Goal: Transaction & Acquisition: Purchase product/service

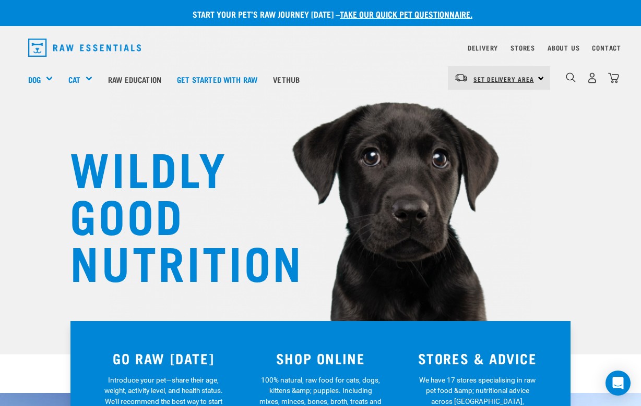
click at [497, 77] on span "Set Delivery Area" at bounding box center [503, 79] width 61 height 4
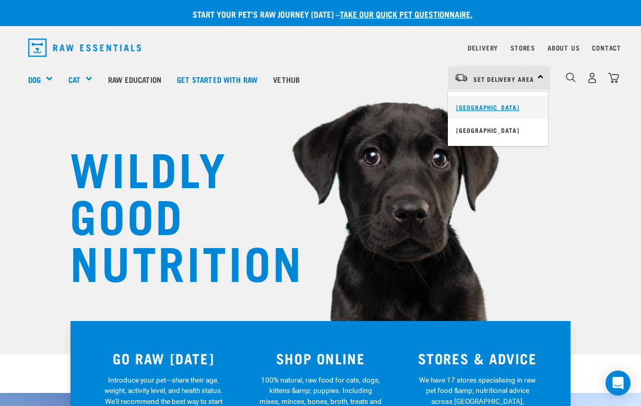
click at [487, 101] on link "[GEOGRAPHIC_DATA]" at bounding box center [498, 107] width 100 height 23
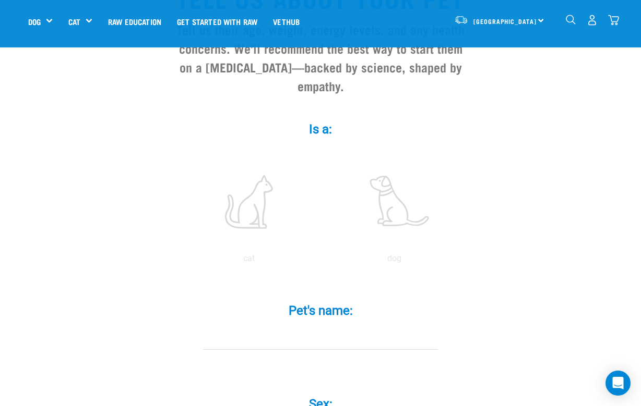
scroll to position [153, 0]
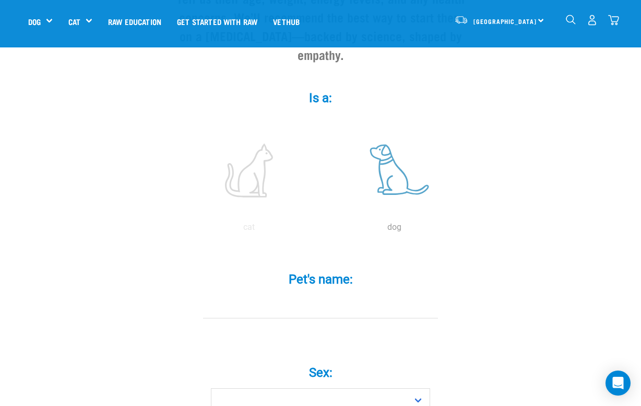
click at [428, 198] on label at bounding box center [393, 170] width 141 height 89
click at [321, 230] on input "radio" at bounding box center [321, 230] width 0 height 0
click at [388, 198] on label at bounding box center [393, 170] width 141 height 89
click at [321, 230] on input "radio" at bounding box center [321, 230] width 0 height 0
click at [295, 304] on div "Pet's name: *" at bounding box center [320, 288] width 313 height 61
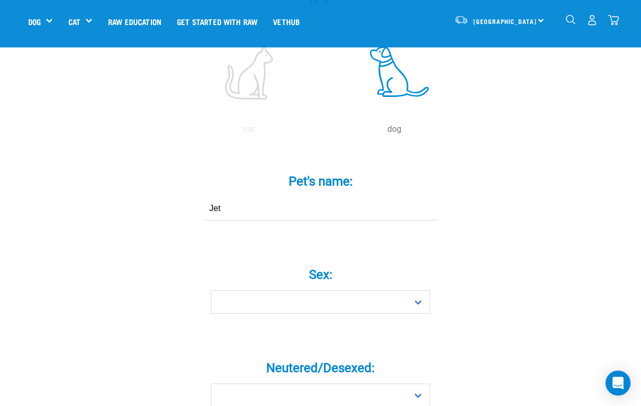
scroll to position [270, 0]
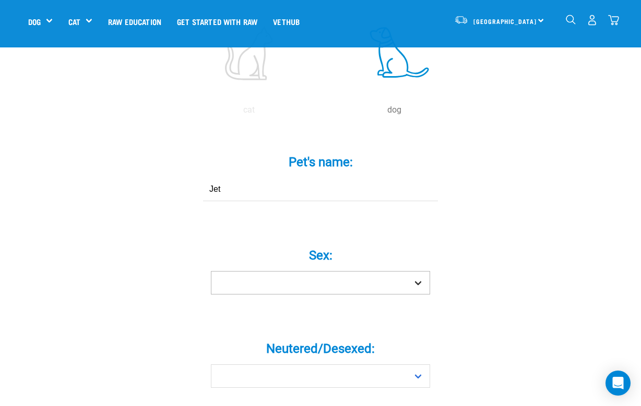
type input "Jet"
select select "girl"
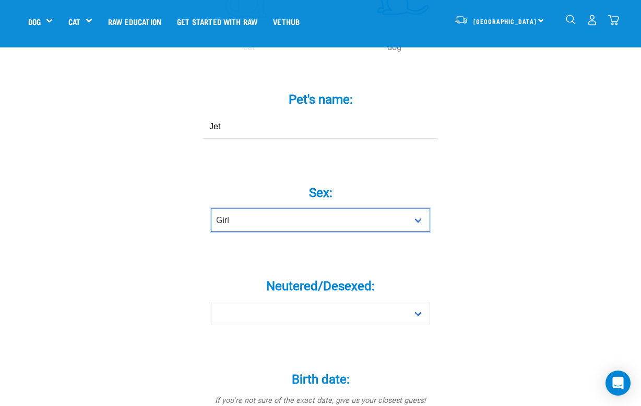
scroll to position [335, 0]
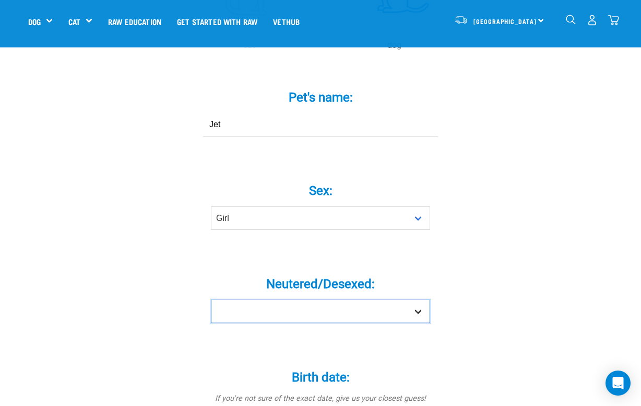
select select "no"
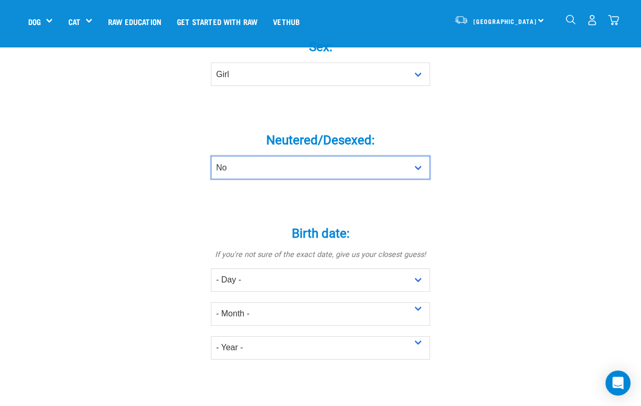
scroll to position [502, 0]
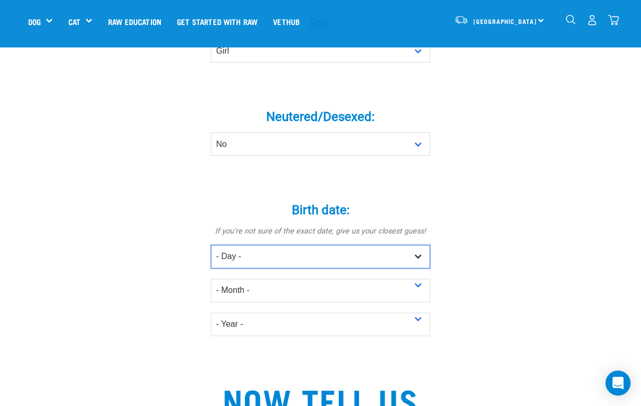
select select "14"
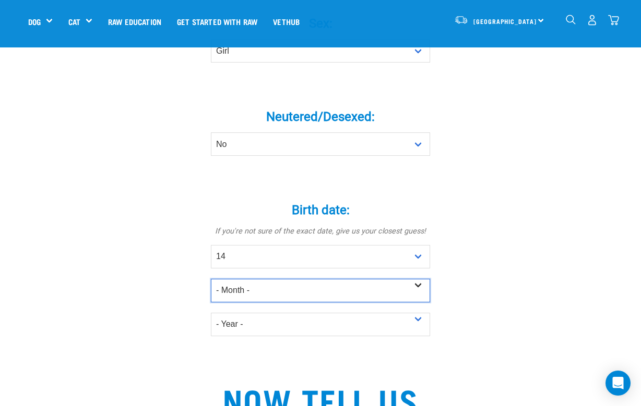
select select "February"
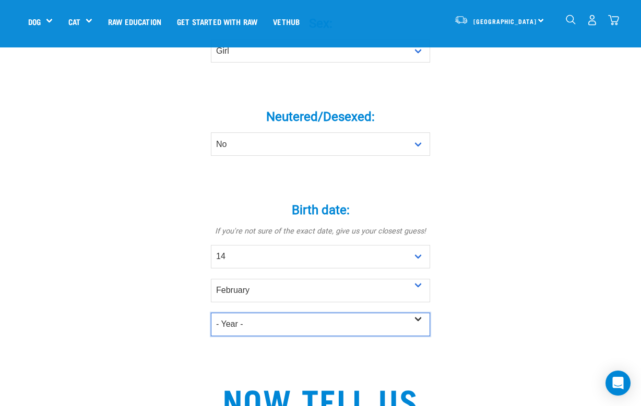
select select "2025"
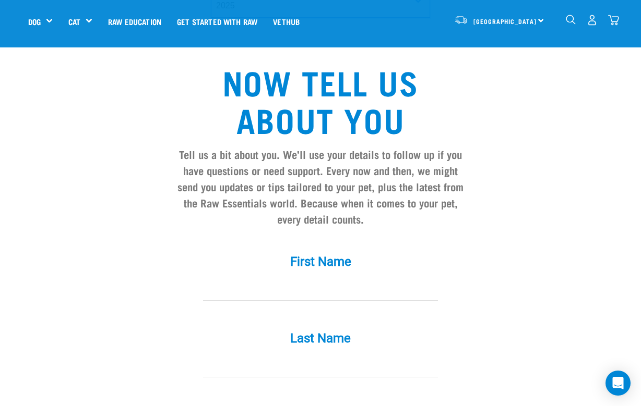
scroll to position [825, 0]
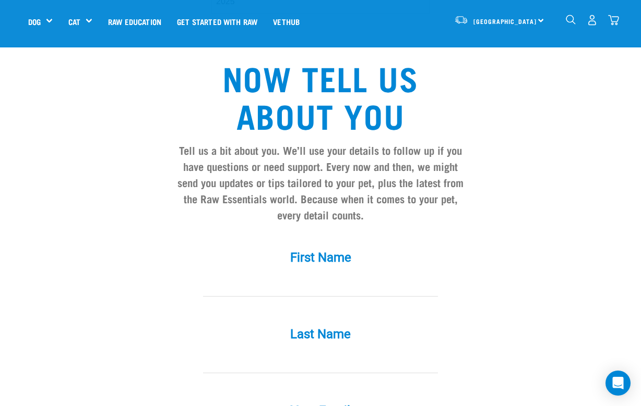
click at [422, 291] on input "First Name *" at bounding box center [320, 284] width 235 height 23
type input "Jasmine"
type input "Simonsohn"
type input "jasminesimonsohn@icloud.com"
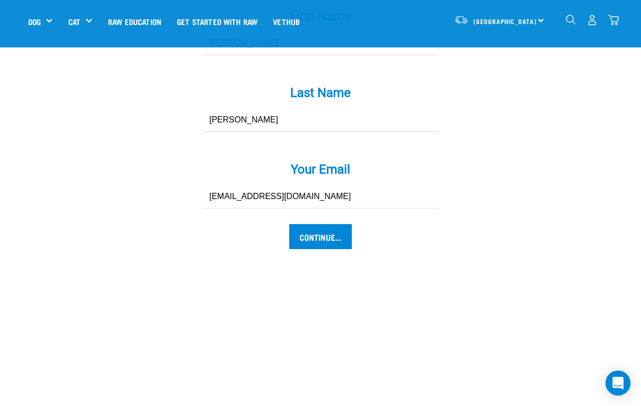
scroll to position [1071, 0]
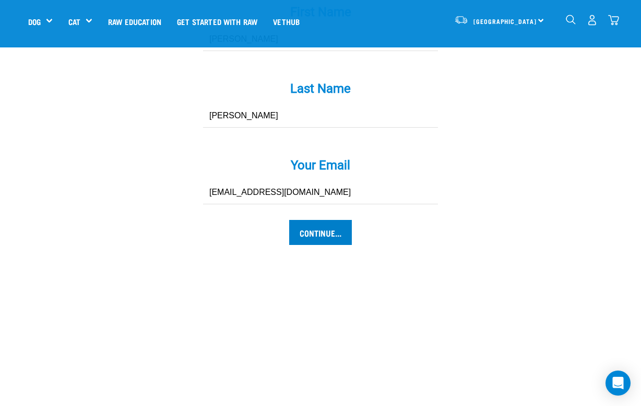
click at [325, 242] on input "Continue..." at bounding box center [320, 232] width 63 height 25
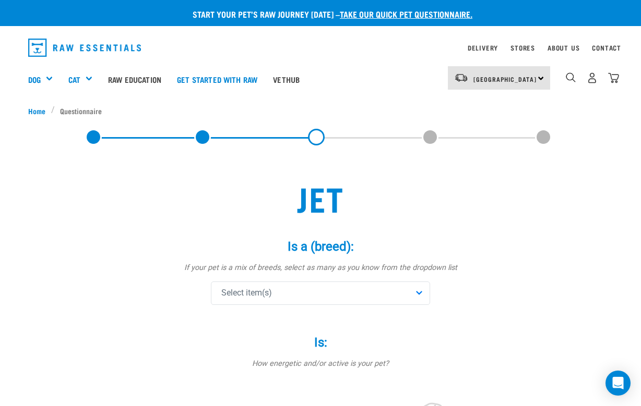
click at [345, 297] on div "Select item(s)" at bounding box center [320, 293] width 219 height 23
click at [307, 325] on input "text" at bounding box center [320, 321] width 214 height 23
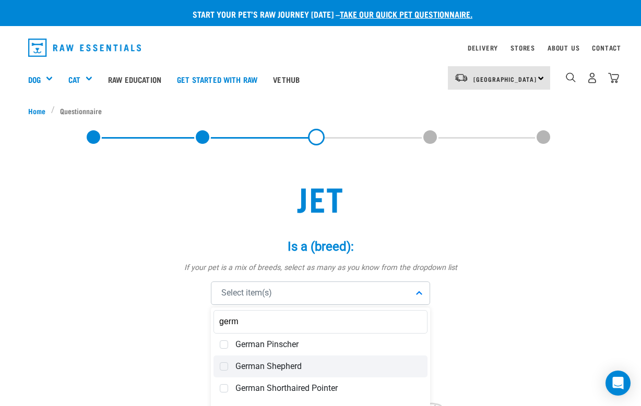
type input "germ"
click at [292, 368] on span "German Shepherd" at bounding box center [328, 367] width 186 height 10
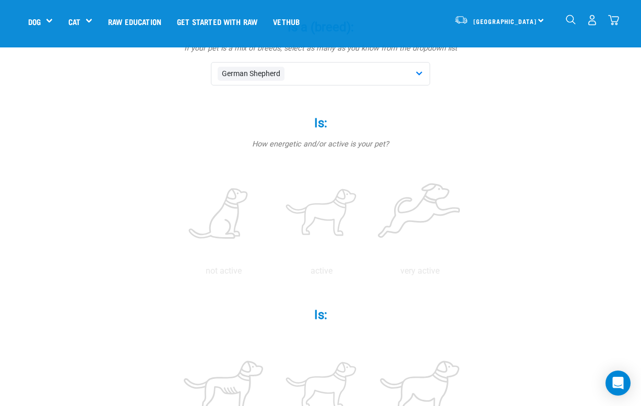
scroll to position [178, 0]
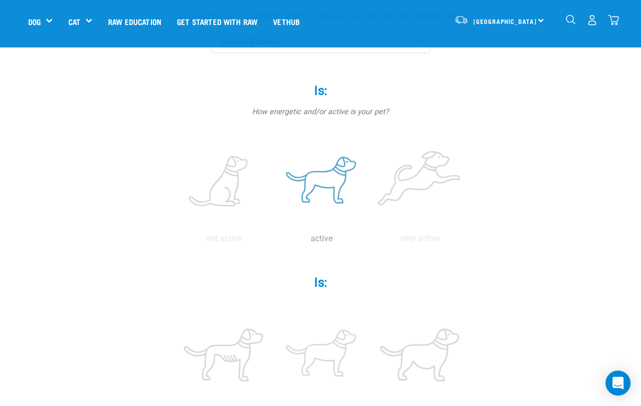
click at [334, 173] on label at bounding box center [321, 182] width 94 height 89
click at [272, 242] on input "radio" at bounding box center [272, 242] width 0 height 0
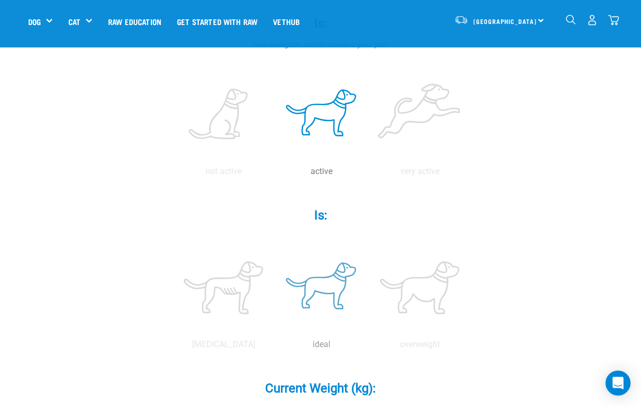
scroll to position [245, 0]
click at [315, 300] on label at bounding box center [321, 288] width 94 height 89
click at [272, 347] on input "radio" at bounding box center [272, 347] width 0 height 0
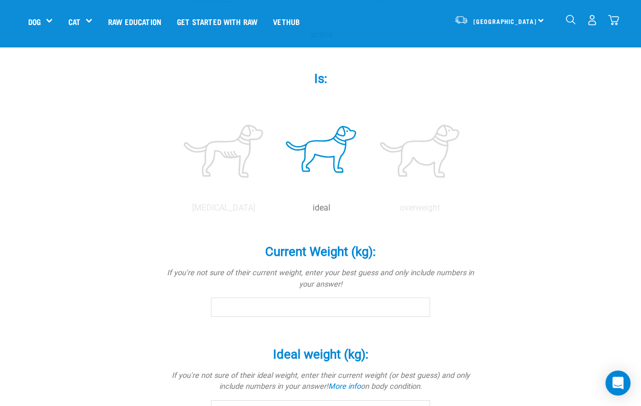
scroll to position [389, 0]
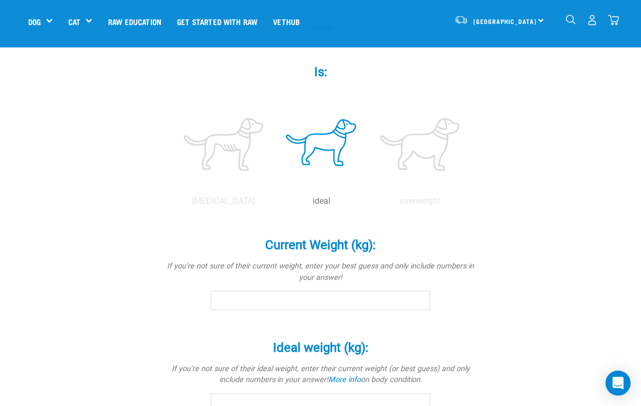
click at [244, 307] on input "Current Weight (kg): *" at bounding box center [320, 300] width 219 height 19
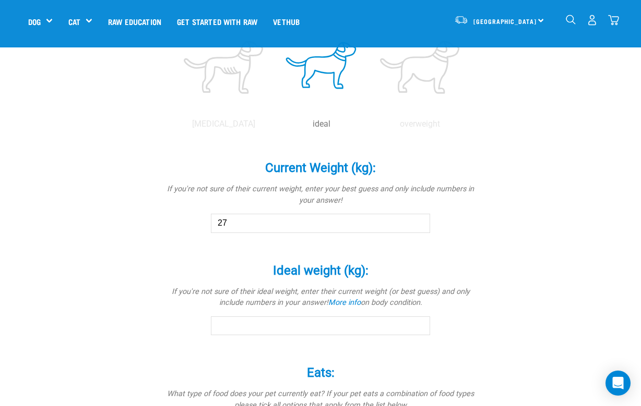
scroll to position [470, 0]
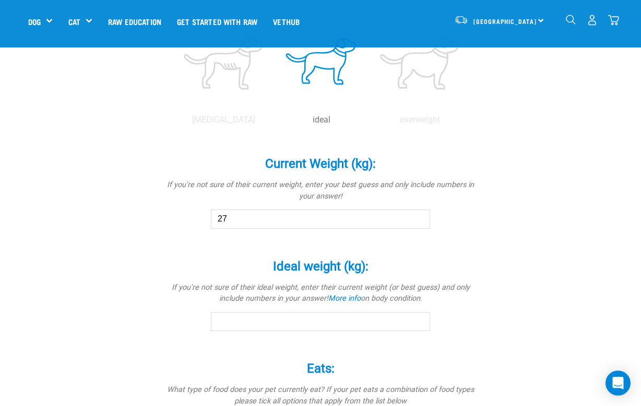
type input "27"
click at [148, 361] on div "Jet Is a (breed): * If your pet is a mix of breeds, select as many as you know …" at bounding box center [320, 96] width 584 height 964
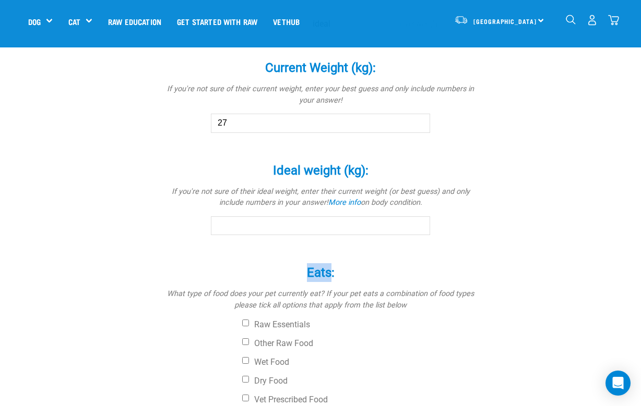
scroll to position [612, 0]
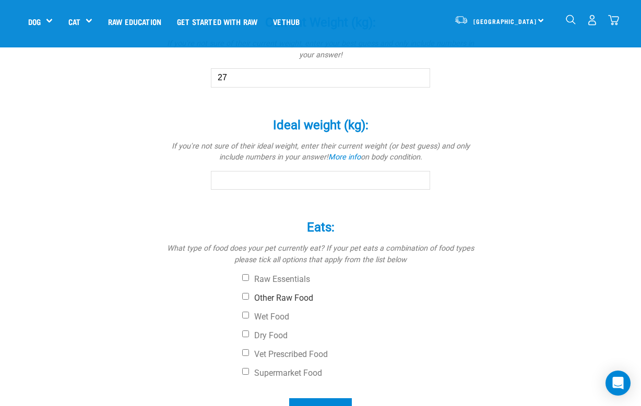
click at [250, 296] on label "Other Raw Food" at bounding box center [359, 298] width 235 height 10
click at [249, 296] on input "Other Raw Food" at bounding box center [245, 296] width 7 height 7
checkbox input "true"
click at [249, 327] on div "Raw Essentials Other Raw Food Wet Food Dry Food Vet Prescribed Food Supermarket…" at bounding box center [320, 326] width 313 height 104
click at [250, 333] on label "Dry Food" at bounding box center [359, 336] width 235 height 10
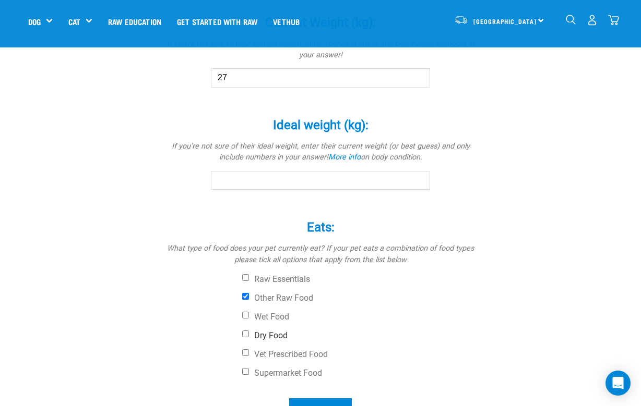
click at [249, 333] on input "Dry Food" at bounding box center [245, 334] width 7 height 7
checkbox input "true"
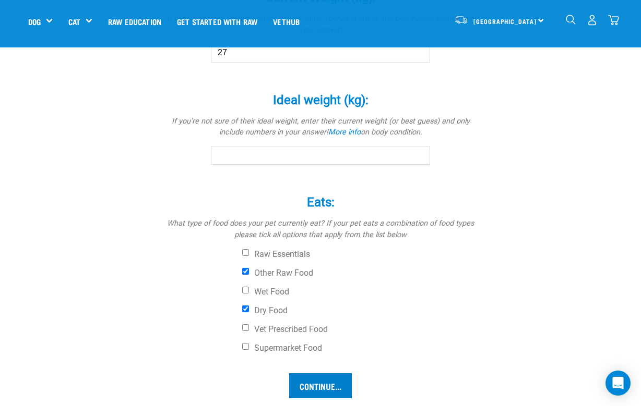
click at [308, 374] on input "Continue..." at bounding box center [320, 386] width 63 height 25
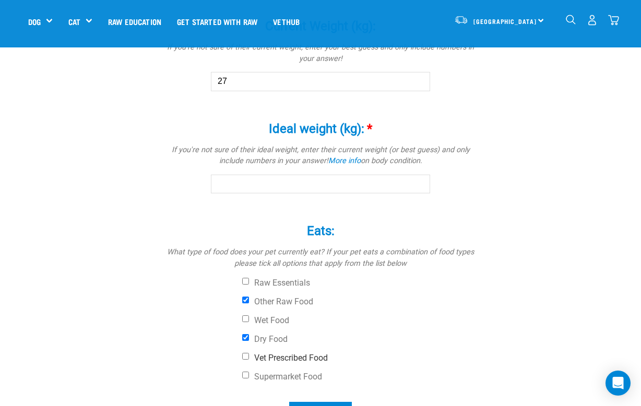
scroll to position [598, 0]
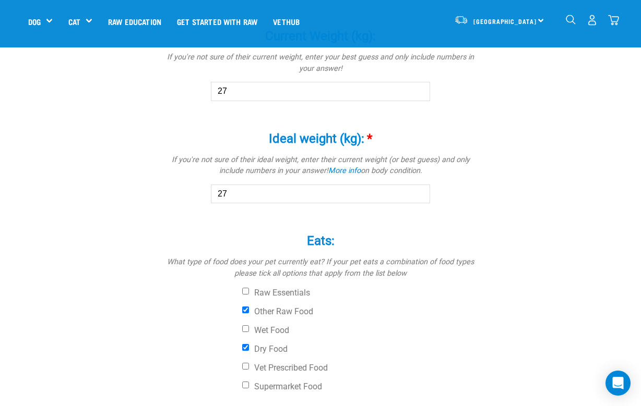
type input "27"
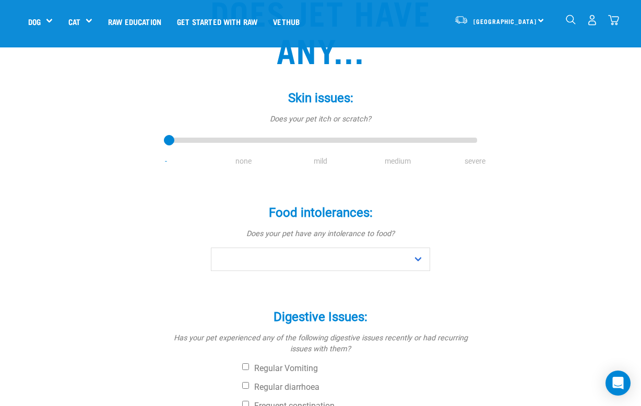
scroll to position [113, 0]
type input "1"
click at [229, 139] on input "range" at bounding box center [320, 140] width 313 height 15
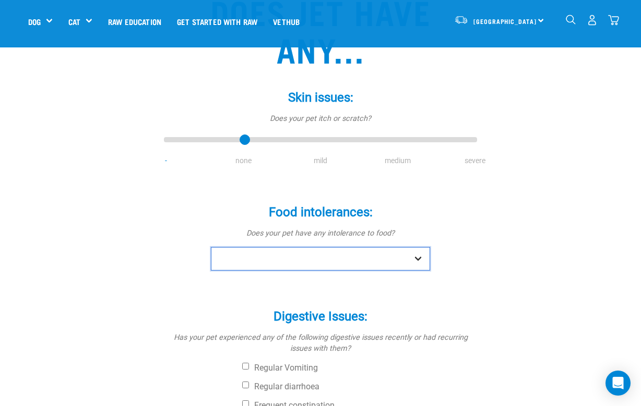
select select "no"
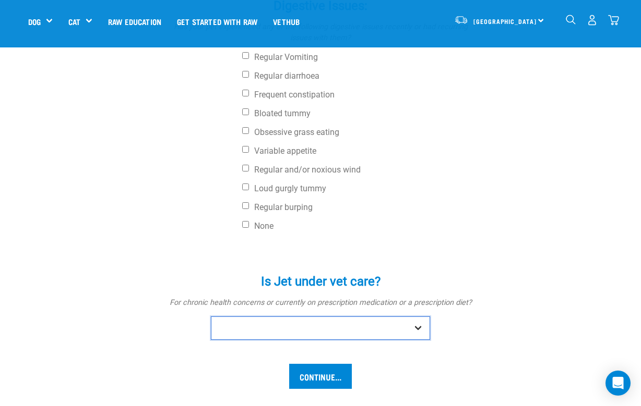
scroll to position [425, 0]
select select "no"
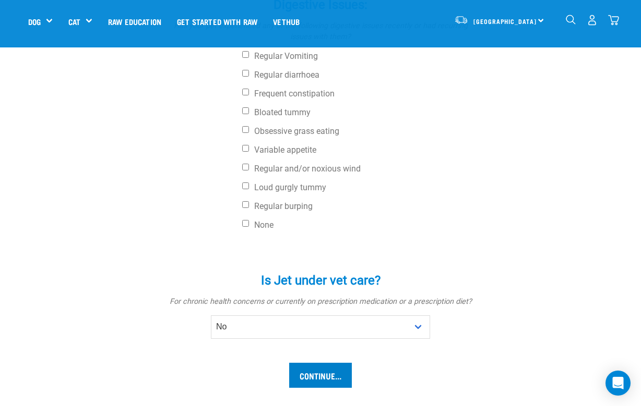
click at [326, 361] on form "Skin issues: * Does your pet itch or scratch? - none mild medium severe Food in…" at bounding box center [320, 76] width 296 height 625
click at [322, 377] on input "Continue..." at bounding box center [320, 375] width 63 height 25
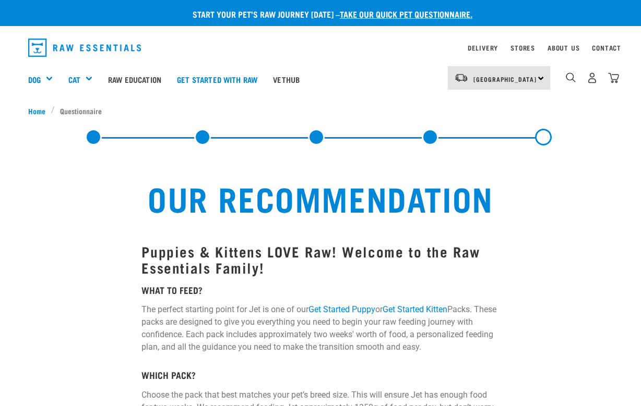
select select "19645"
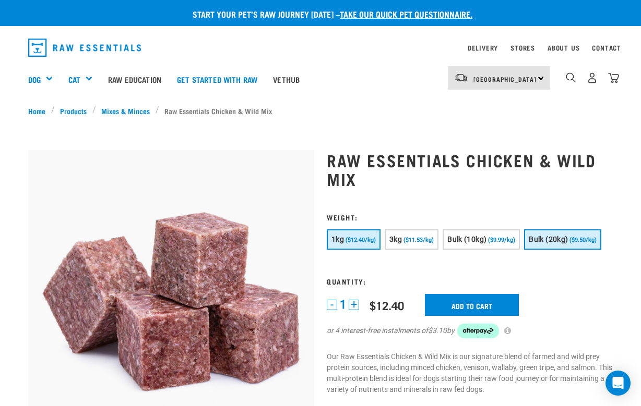
click at [524, 250] on button "Bulk (20kg) ($9.50/kg)" at bounding box center [562, 240] width 77 height 20
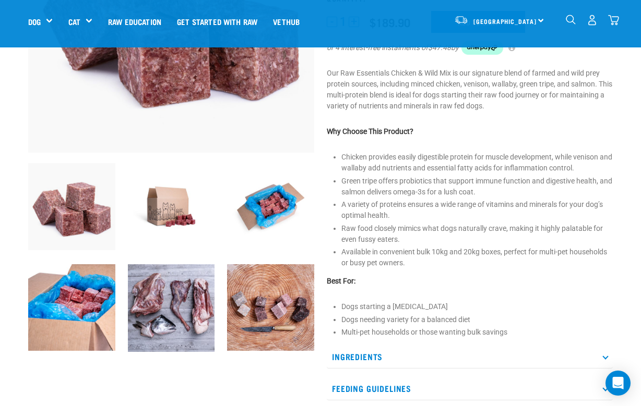
scroll to position [214, 0]
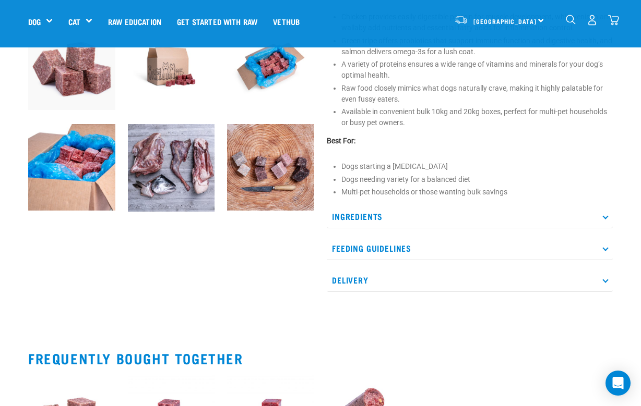
click at [430, 229] on p "Ingredients" at bounding box center [470, 216] width 286 height 23
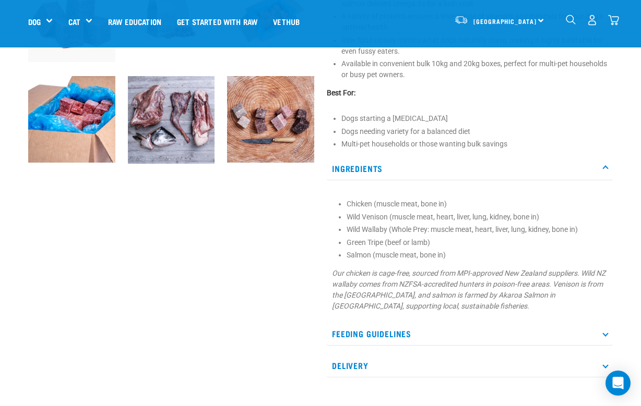
scroll to position [402, 0]
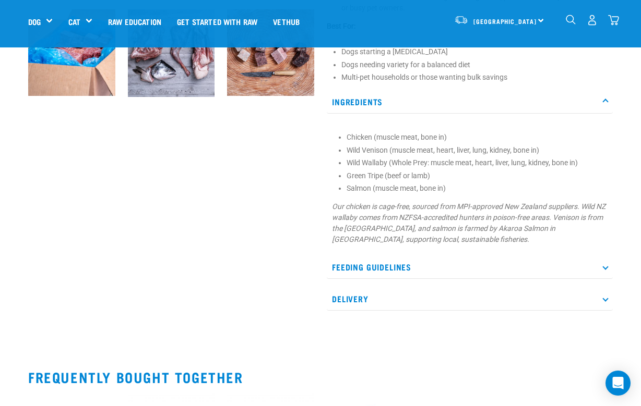
click at [451, 279] on p "Feeding Guidelines" at bounding box center [470, 267] width 286 height 23
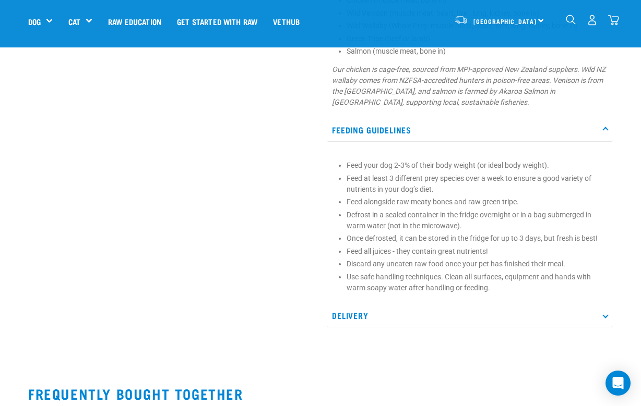
scroll to position [635, 0]
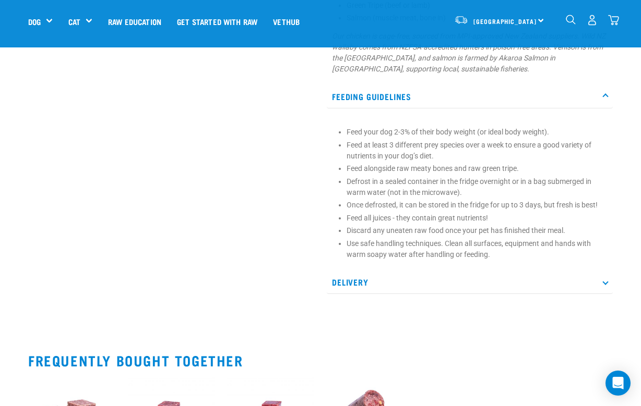
click at [371, 294] on p "Delivery" at bounding box center [470, 282] width 286 height 23
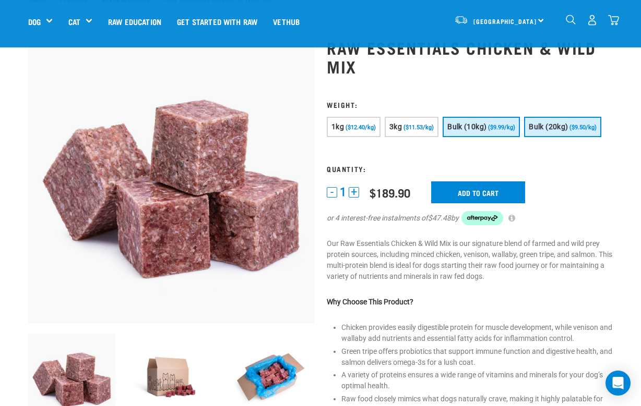
scroll to position [41, 0]
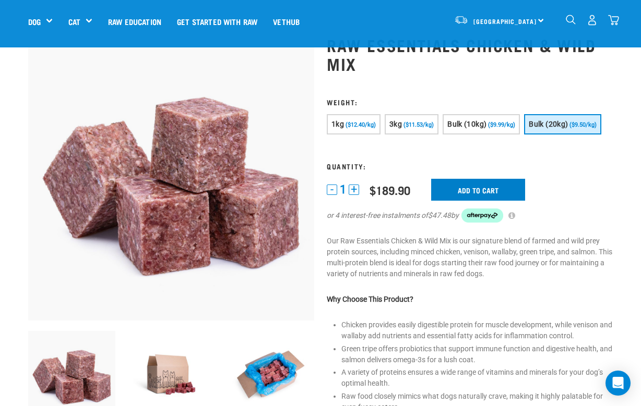
click at [494, 201] on input "Add to cart" at bounding box center [478, 190] width 94 height 22
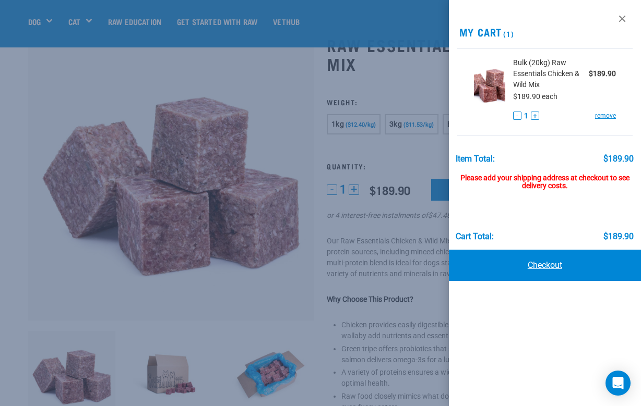
click at [507, 267] on link "Checkout" at bounding box center [545, 265] width 192 height 31
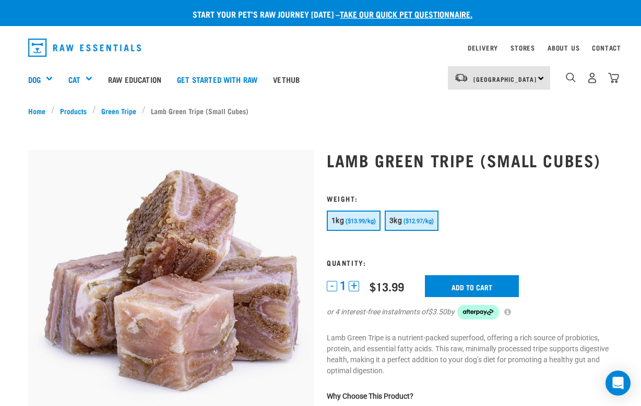
click at [412, 219] on span "($12.97/kg)" at bounding box center [418, 221] width 30 height 7
click at [41, 109] on link "Home" at bounding box center [39, 110] width 23 height 11
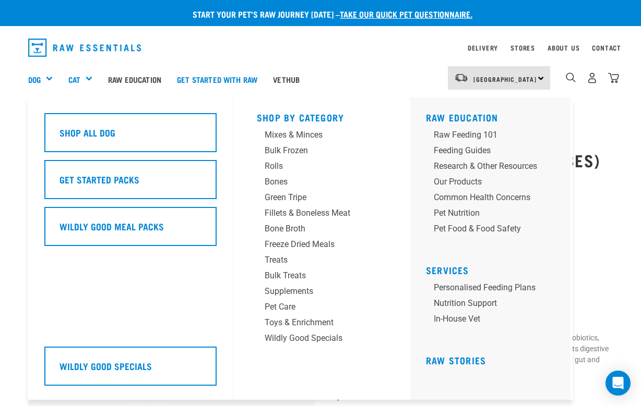
click at [51, 80] on div "Dog" at bounding box center [44, 79] width 32 height 42
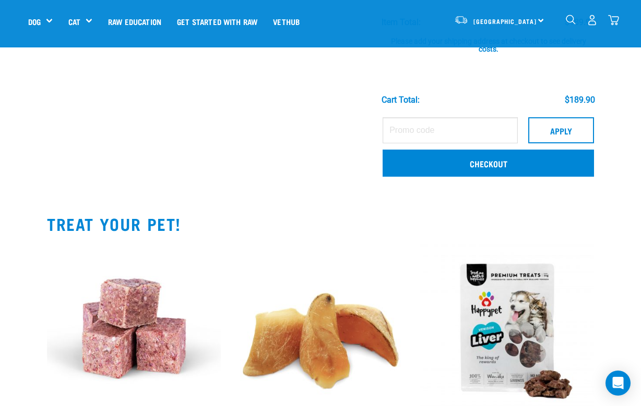
scroll to position [137, 0]
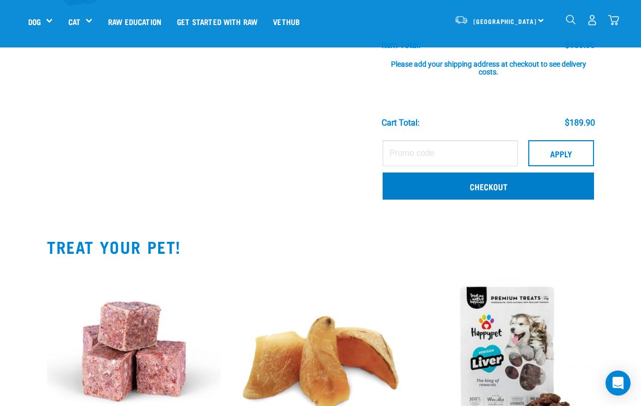
click at [469, 194] on link "Checkout" at bounding box center [487, 186] width 211 height 27
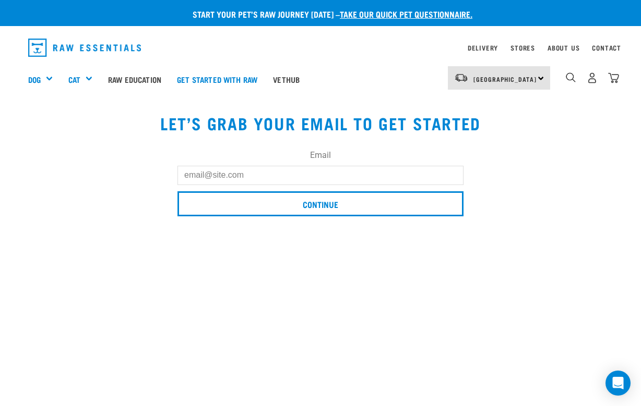
click at [282, 177] on input "Email" at bounding box center [320, 175] width 286 height 19
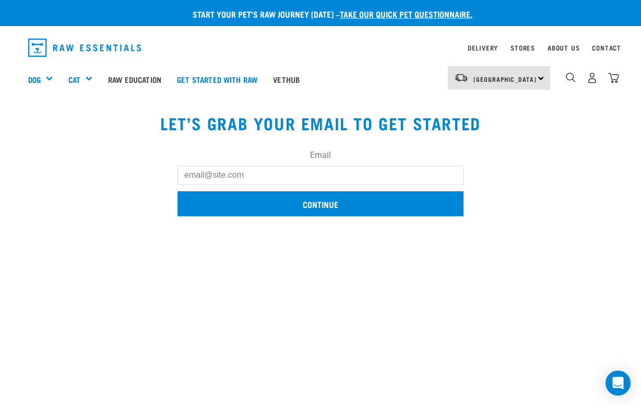
type input "[EMAIL_ADDRESS][DOMAIN_NAME]"
click at [269, 205] on input "Continue" at bounding box center [320, 203] width 286 height 25
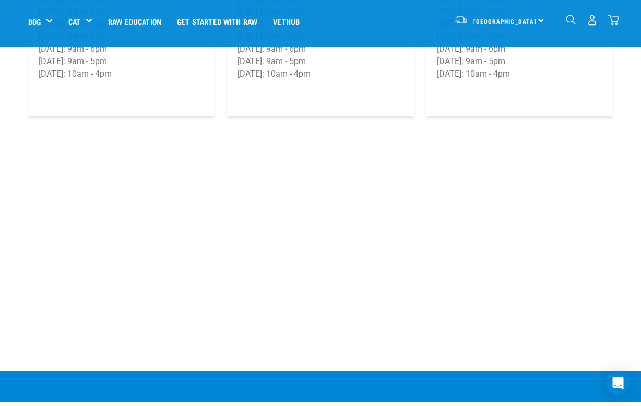
scroll to position [1999, 0]
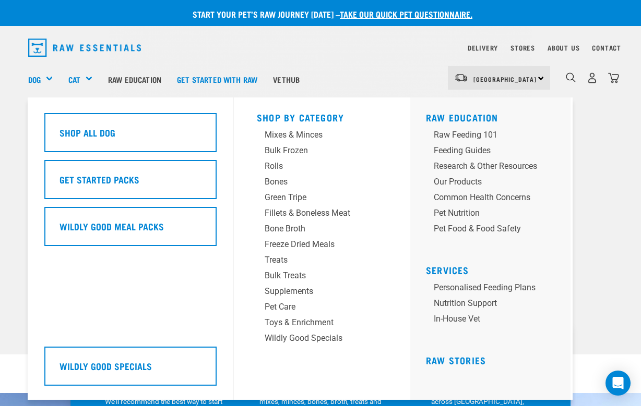
click at [50, 79] on div "Dog" at bounding box center [44, 79] width 32 height 42
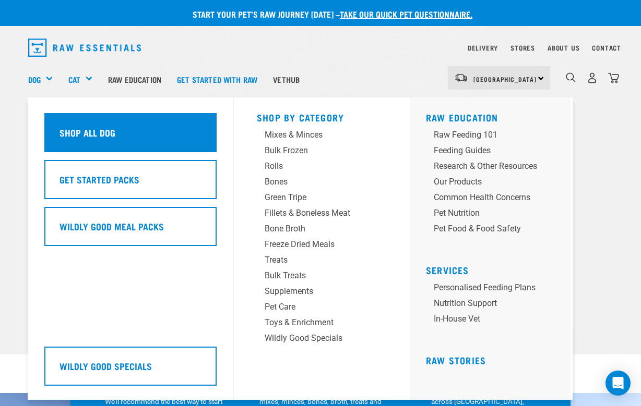
click at [56, 129] on div "Shop All Dog" at bounding box center [130, 132] width 172 height 39
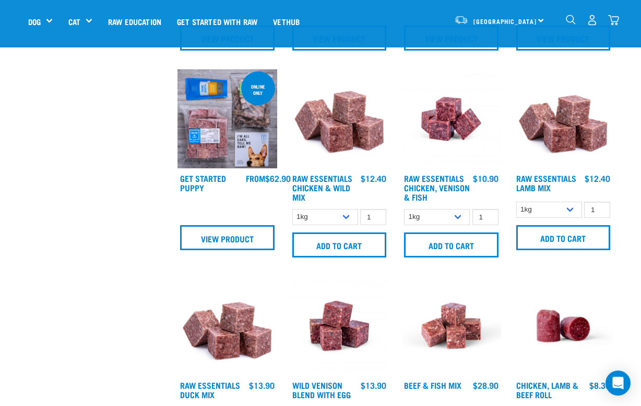
scroll to position [451, 0]
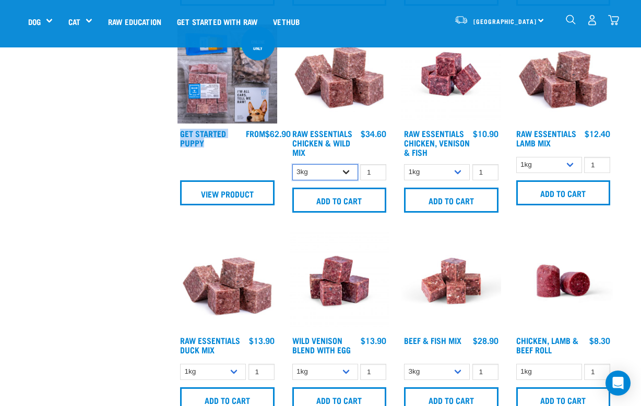
select select "731"
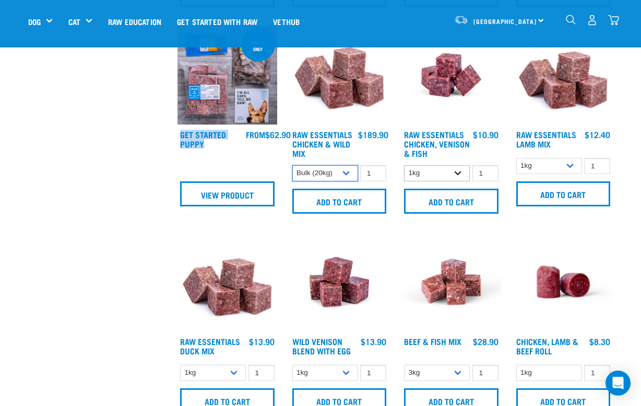
scroll to position [445, 0]
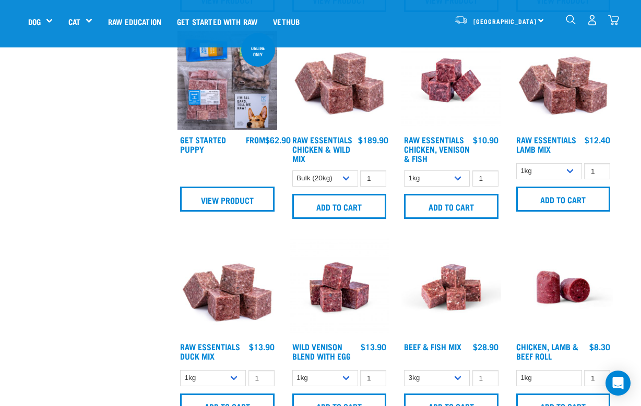
select select "28665"
select select "758"
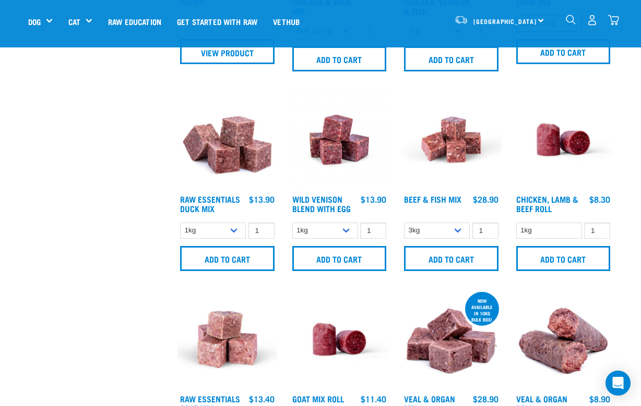
scroll to position [621, 0]
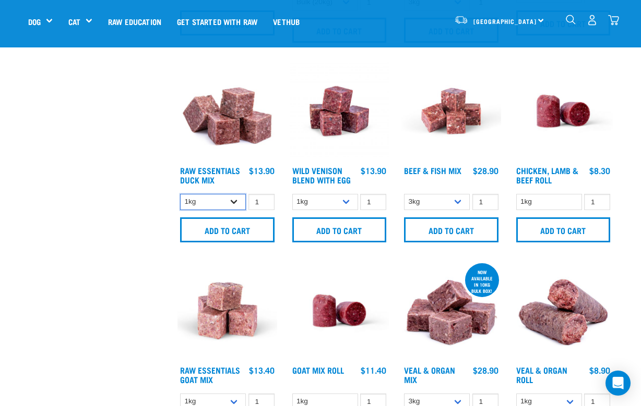
select select "442098"
select select "50722"
select select "435759"
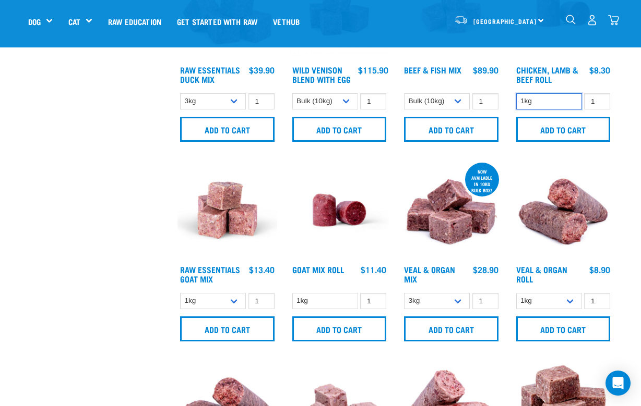
scroll to position [746, 0]
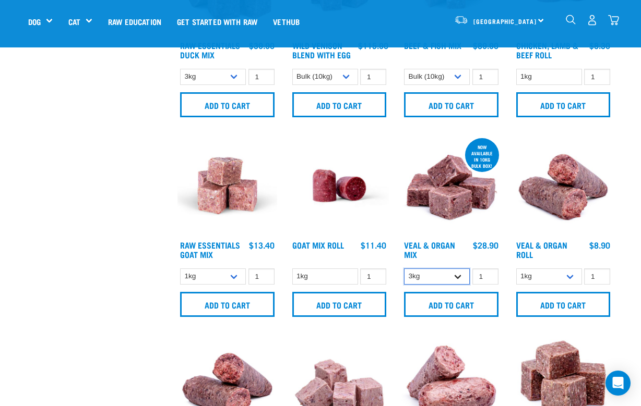
select select "951"
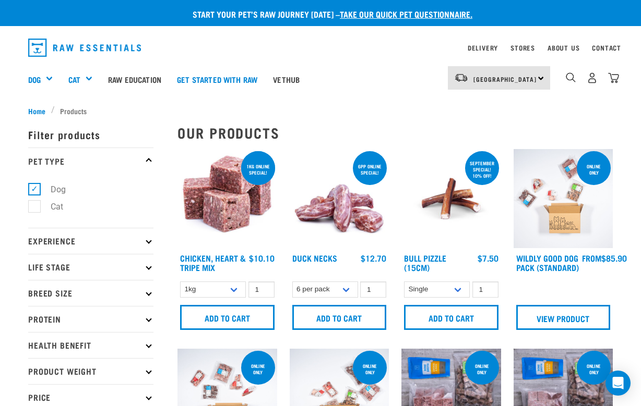
scroll to position [19, 0]
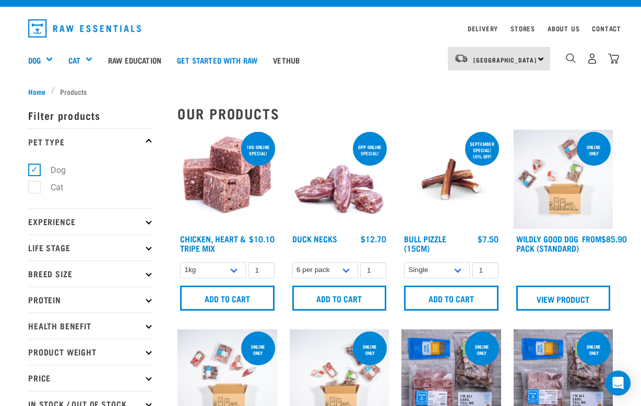
click at [77, 219] on p "Experience" at bounding box center [90, 222] width 125 height 26
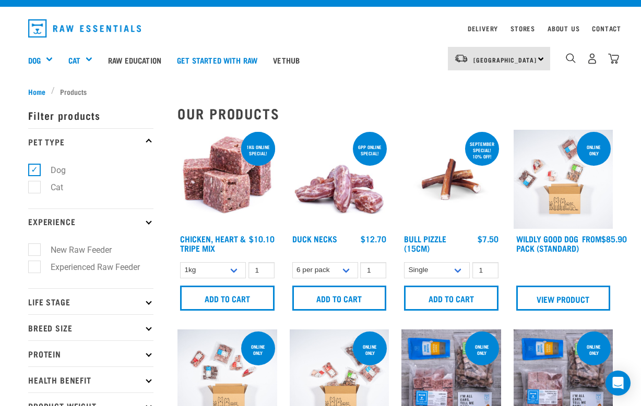
click at [88, 302] on p "Life Stage" at bounding box center [90, 302] width 125 height 26
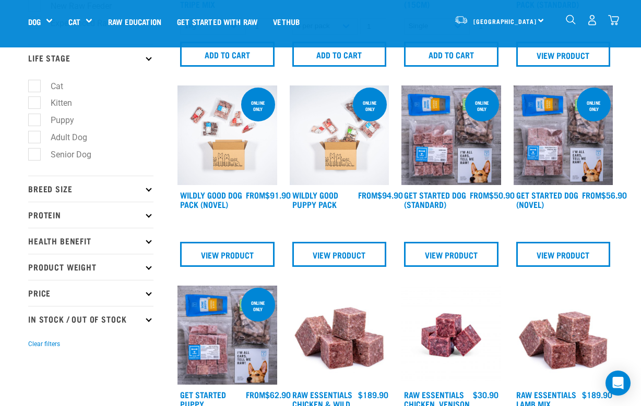
click at [82, 189] on p "Breed Size" at bounding box center [90, 189] width 125 height 26
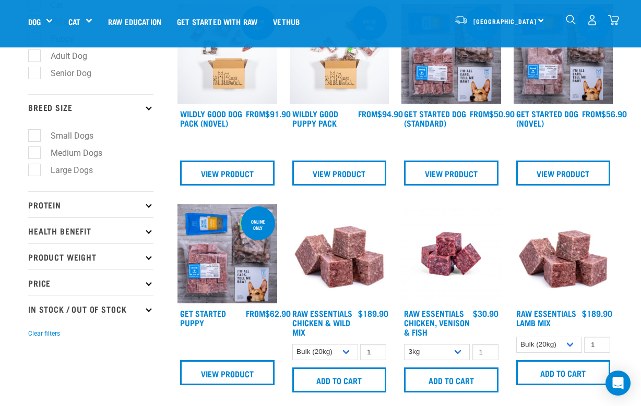
click at [82, 211] on p "Protein" at bounding box center [90, 204] width 125 height 26
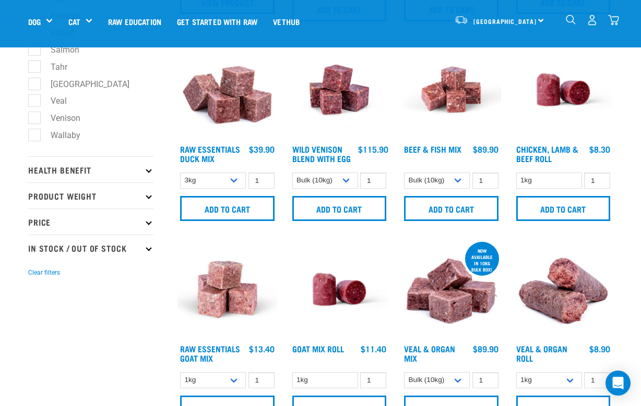
click at [86, 169] on p "Health Benefit" at bounding box center [90, 170] width 125 height 26
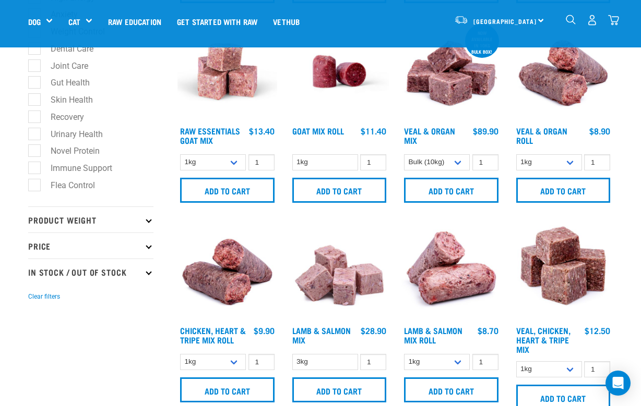
scroll to position [911, 0]
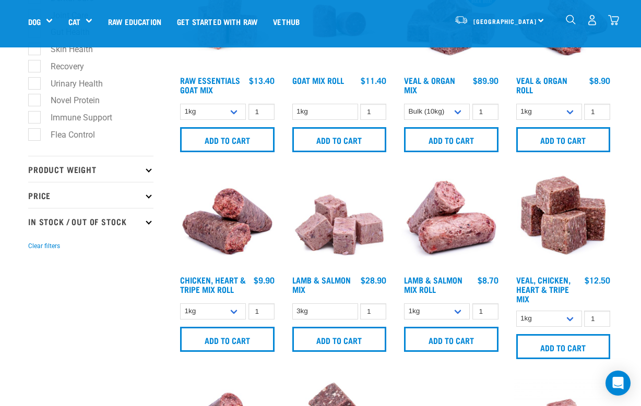
click at [89, 176] on p "Product Weight" at bounding box center [90, 169] width 125 height 26
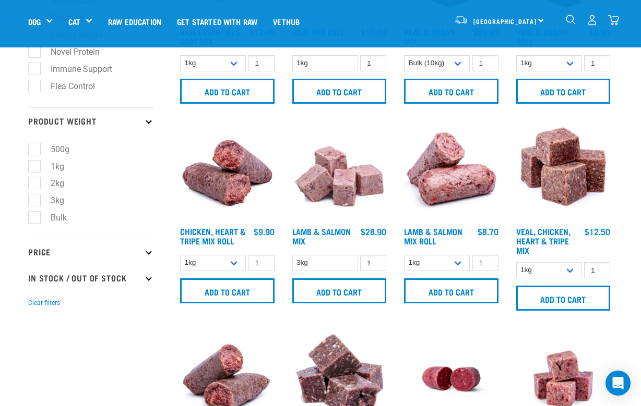
scroll to position [998, 0]
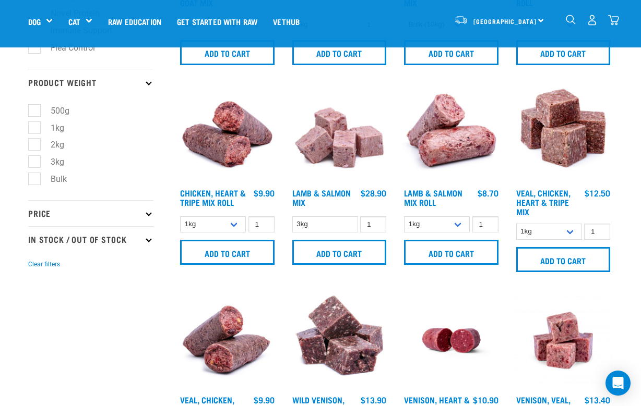
click at [53, 181] on label "Bulk" at bounding box center [52, 179] width 37 height 13
click at [35, 181] on input "Bulk" at bounding box center [31, 177] width 7 height 7
checkbox input "true"
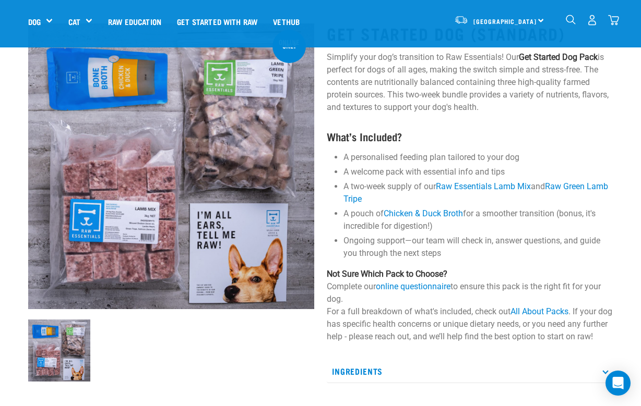
scroll to position [57, 0]
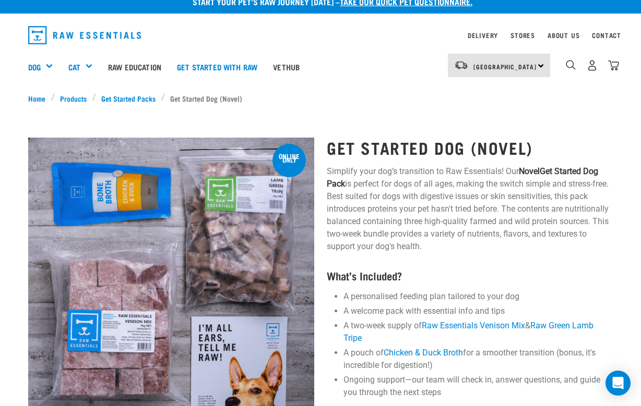
scroll to position [16, 0]
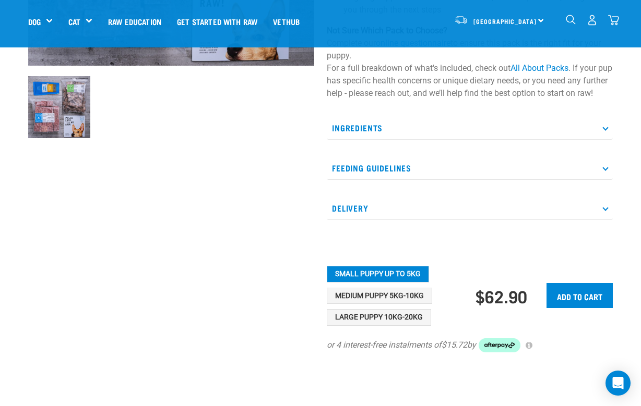
scroll to position [293, 0]
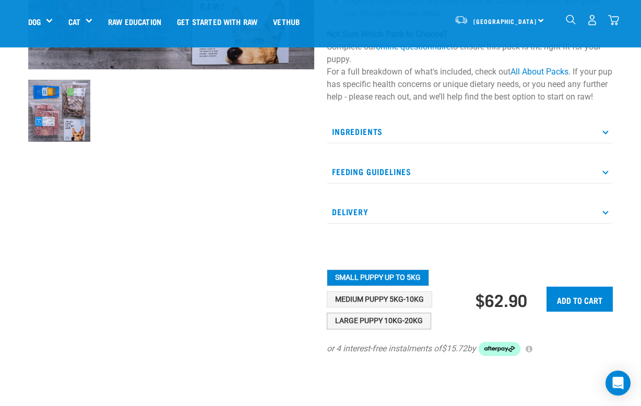
click at [412, 330] on button "Large Puppy 10kg-20kg" at bounding box center [379, 321] width 104 height 17
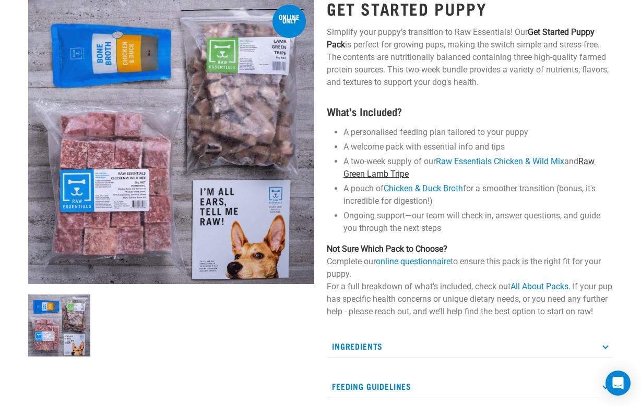
scroll to position [191, 0]
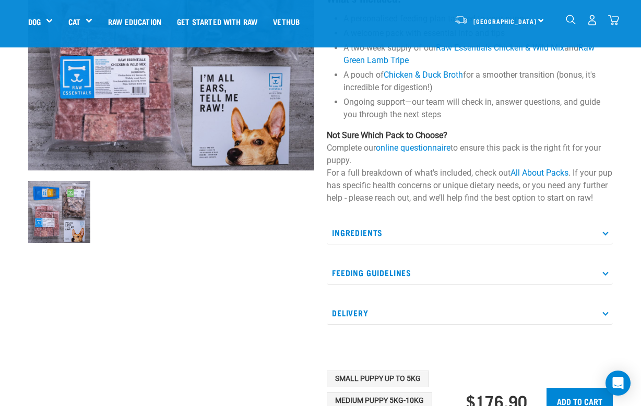
click at [392, 245] on p "Ingredients" at bounding box center [470, 232] width 286 height 23
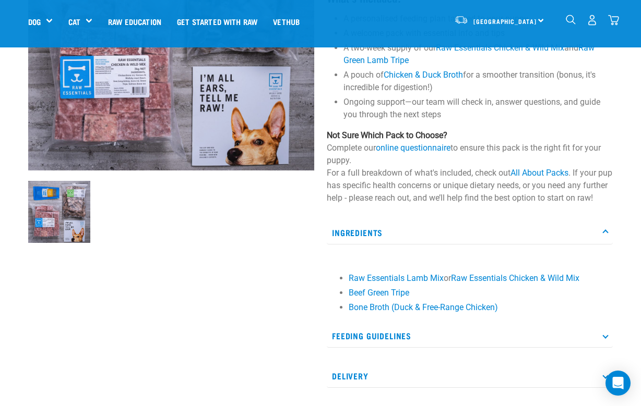
scroll to position [192, 0]
click at [392, 244] on p "Ingredients" at bounding box center [470, 232] width 286 height 23
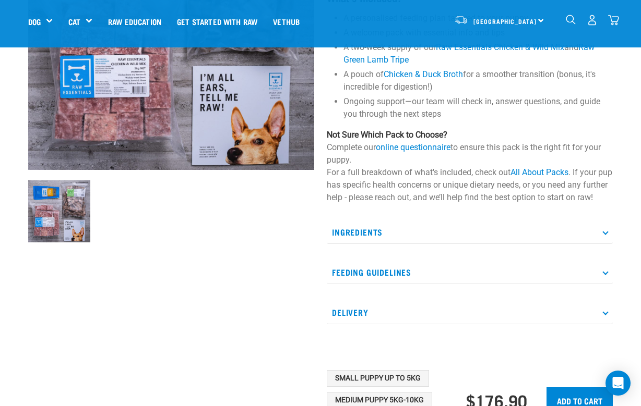
click at [398, 284] on p "Feeding Guidelines" at bounding box center [470, 272] width 286 height 23
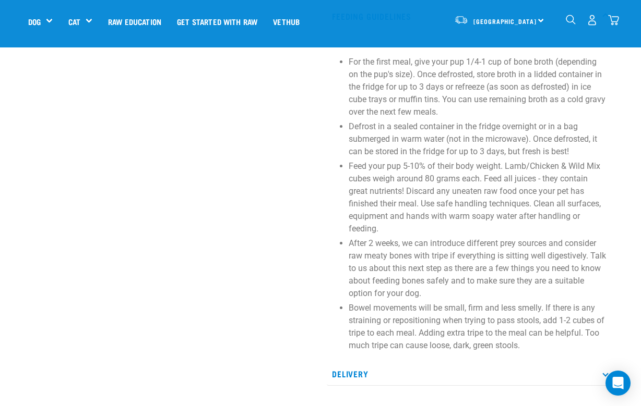
scroll to position [459, 0]
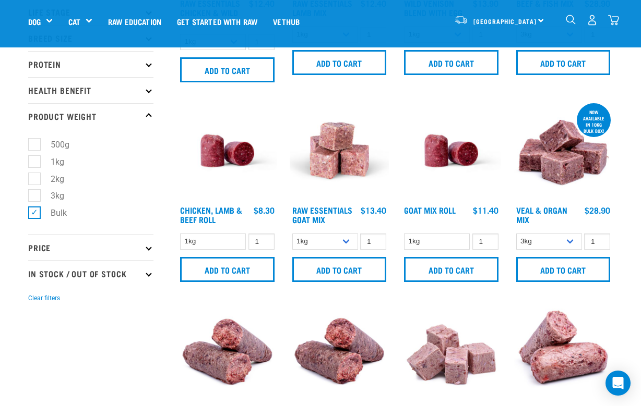
scroll to position [176, 0]
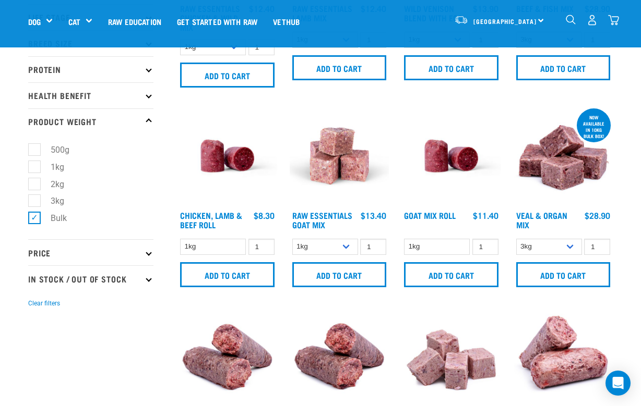
click at [128, 256] on p "Price" at bounding box center [90, 252] width 125 height 26
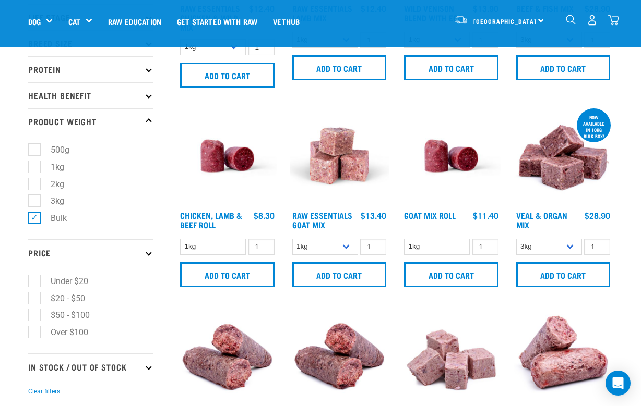
click at [121, 364] on p "In Stock / Out Of Stock" at bounding box center [90, 367] width 125 height 26
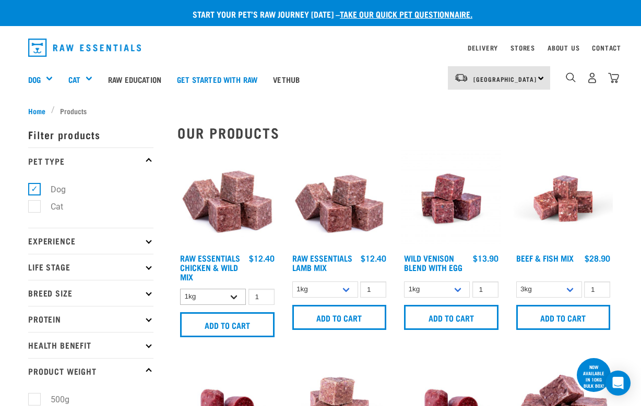
scroll to position [0, 0]
select select "731"
select select "758"
select select "50722"
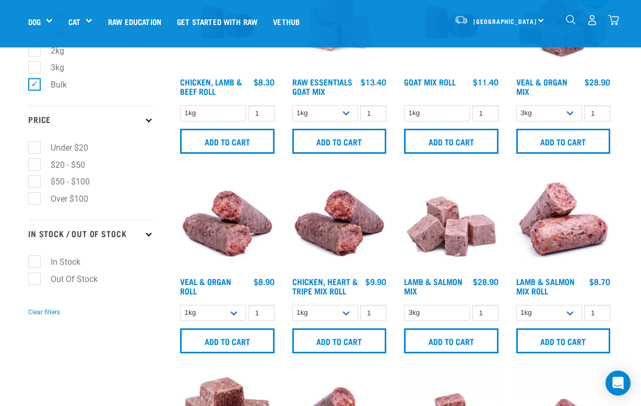
scroll to position [393, 0]
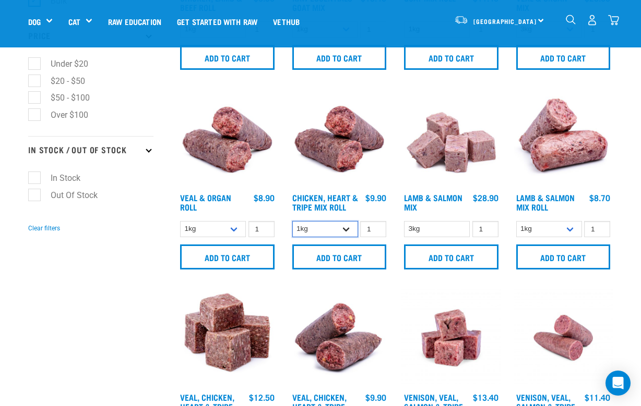
select select "912"
select select "920"
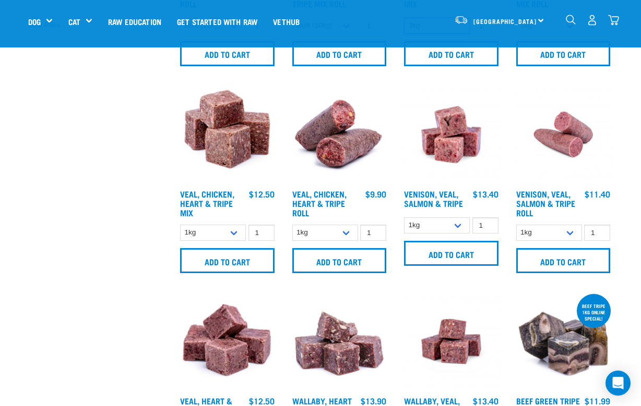
scroll to position [634, 0]
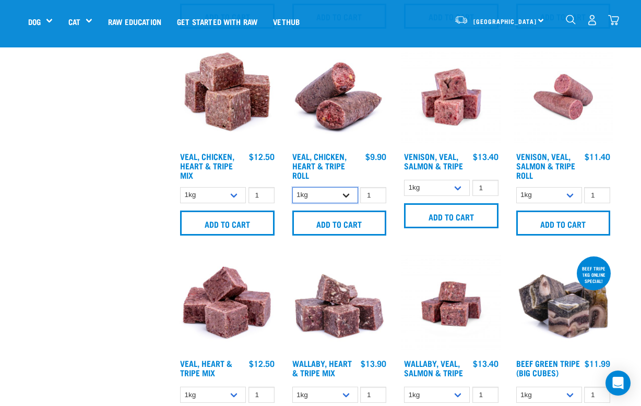
select select "691888"
select select "752"
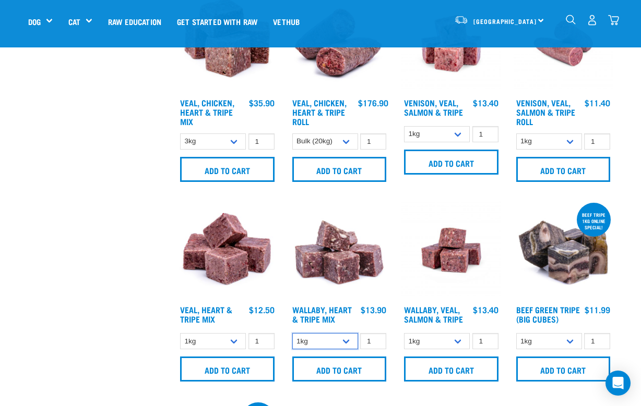
scroll to position [674, 0]
